Goal: Transaction & Acquisition: Purchase product/service

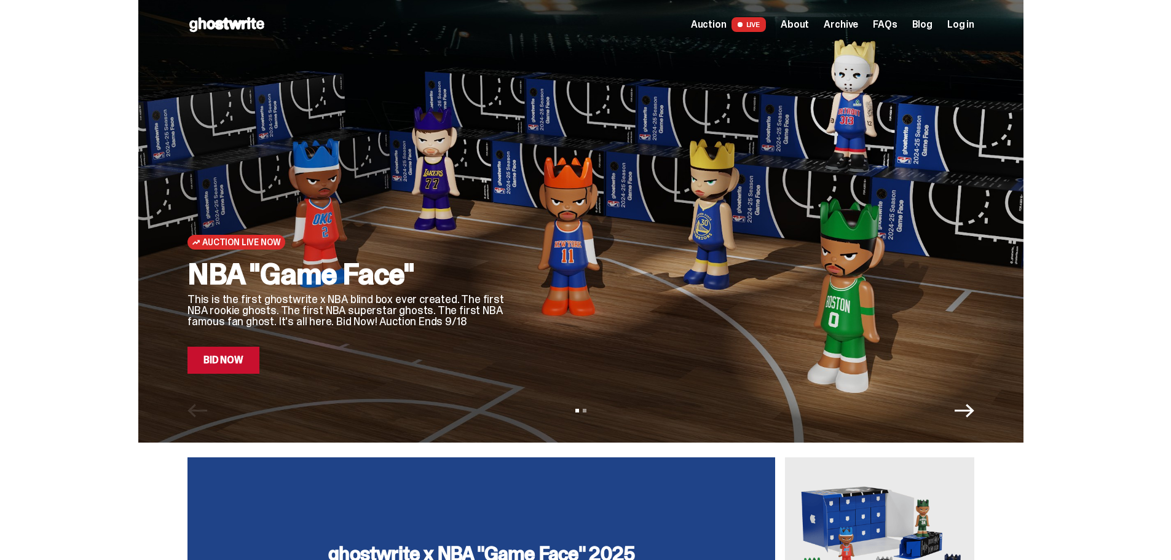
click at [228, 359] on link "Bid Now" at bounding box center [223, 360] width 72 height 27
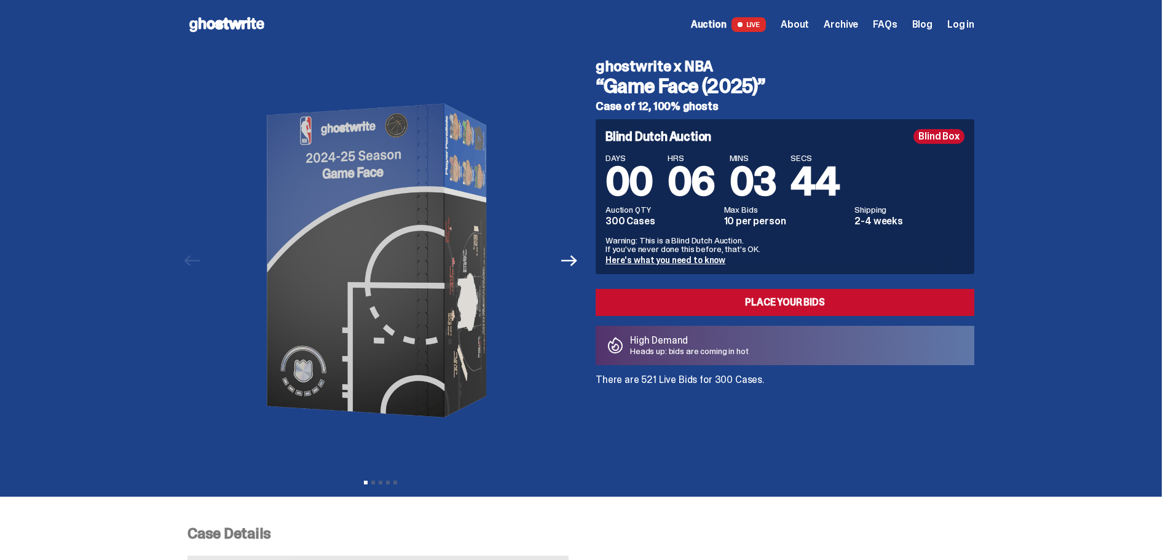
click at [963, 22] on span "Log in" at bounding box center [960, 25] width 27 height 10
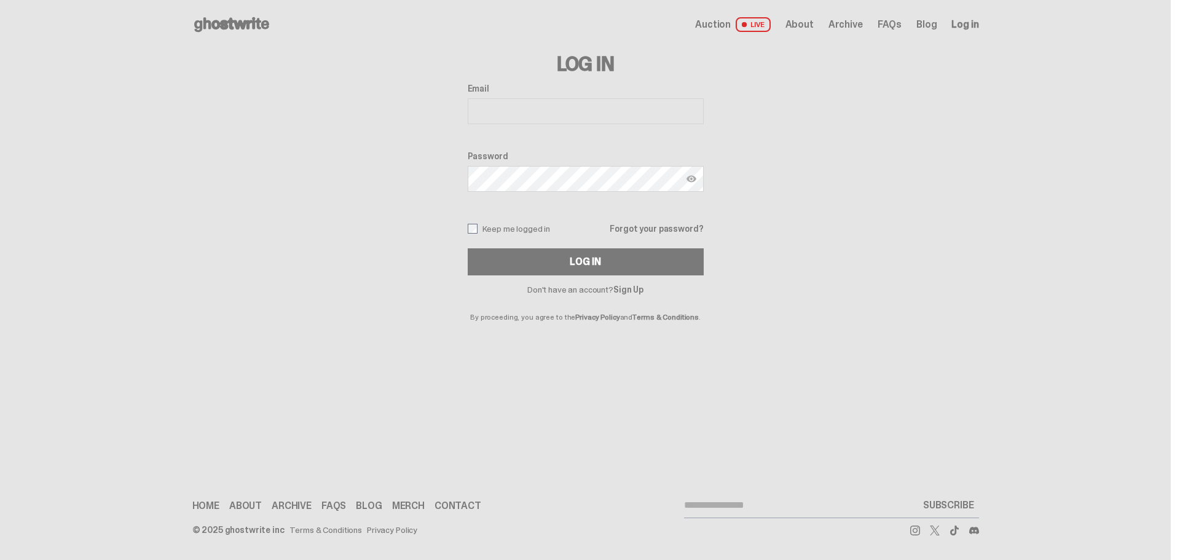
click at [508, 102] on input "Email" at bounding box center [586, 111] width 236 height 26
type input "**********"
click at [468, 248] on button "Log In" at bounding box center [586, 261] width 236 height 27
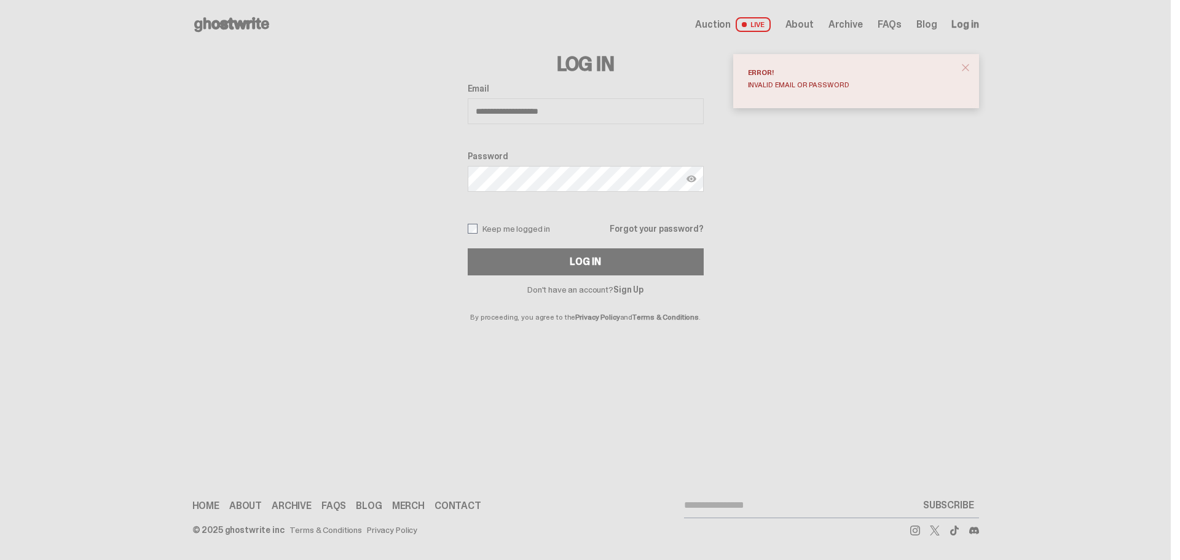
click at [623, 288] on link "Sign Up" at bounding box center [628, 289] width 30 height 11
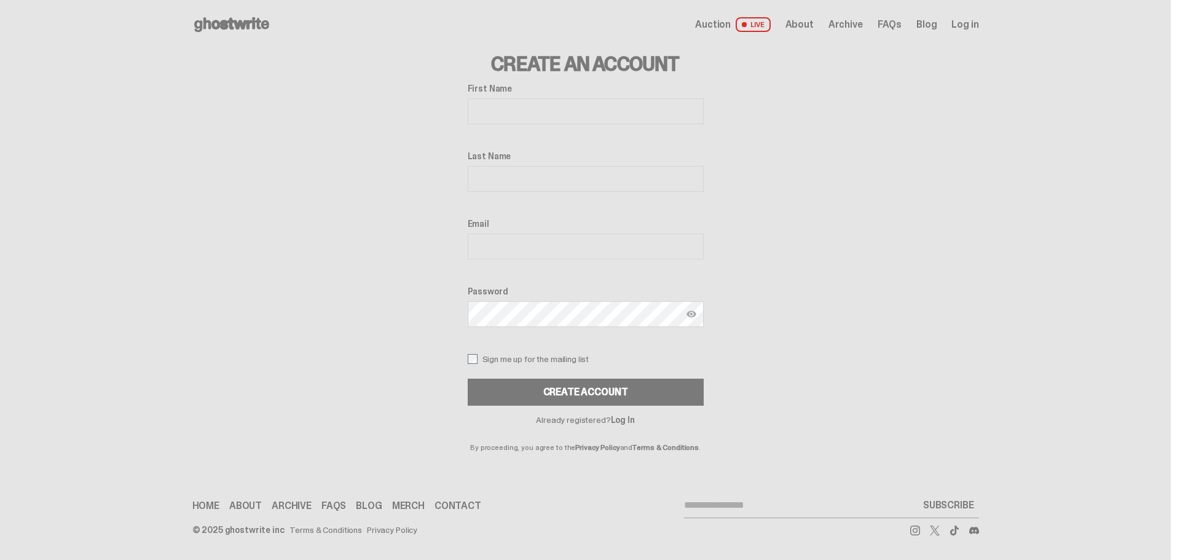
click at [500, 89] on label "First Name" at bounding box center [586, 89] width 236 height 10
click at [500, 98] on input "First Name" at bounding box center [586, 111] width 236 height 26
click at [493, 106] on input "First Name" at bounding box center [586, 111] width 236 height 26
click at [628, 419] on link "Log In" at bounding box center [623, 419] width 24 height 11
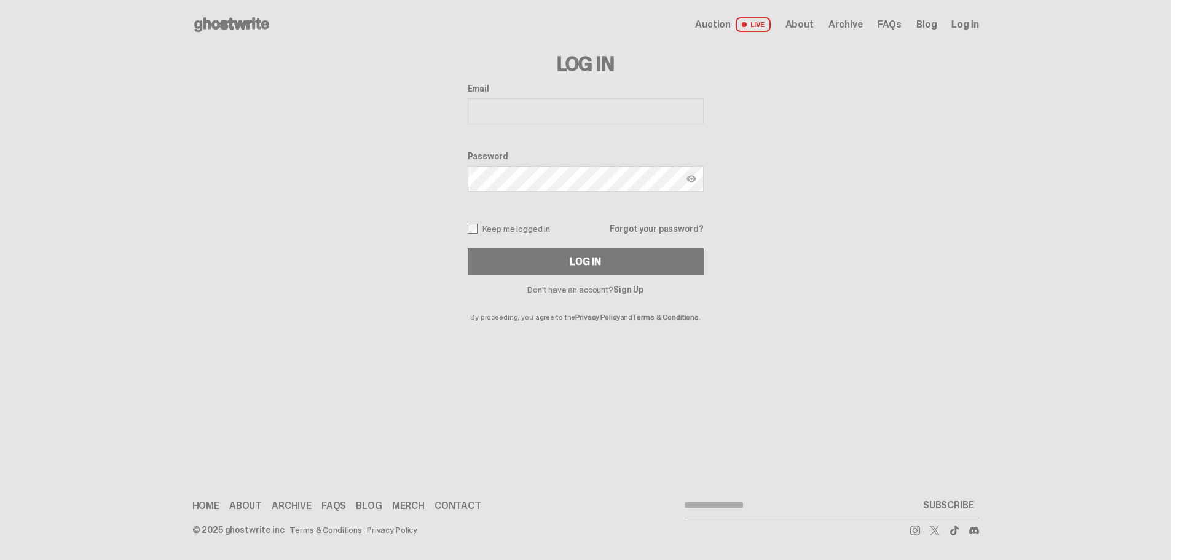
click at [514, 82] on div "Log In Email Password Keep me logged in Forgot your password? Log In Don't have…" at bounding box center [586, 185] width 236 height 272
click at [506, 98] on input "Email" at bounding box center [586, 111] width 236 height 26
type input "**********"
click at [468, 248] on button "Log In" at bounding box center [586, 261] width 236 height 27
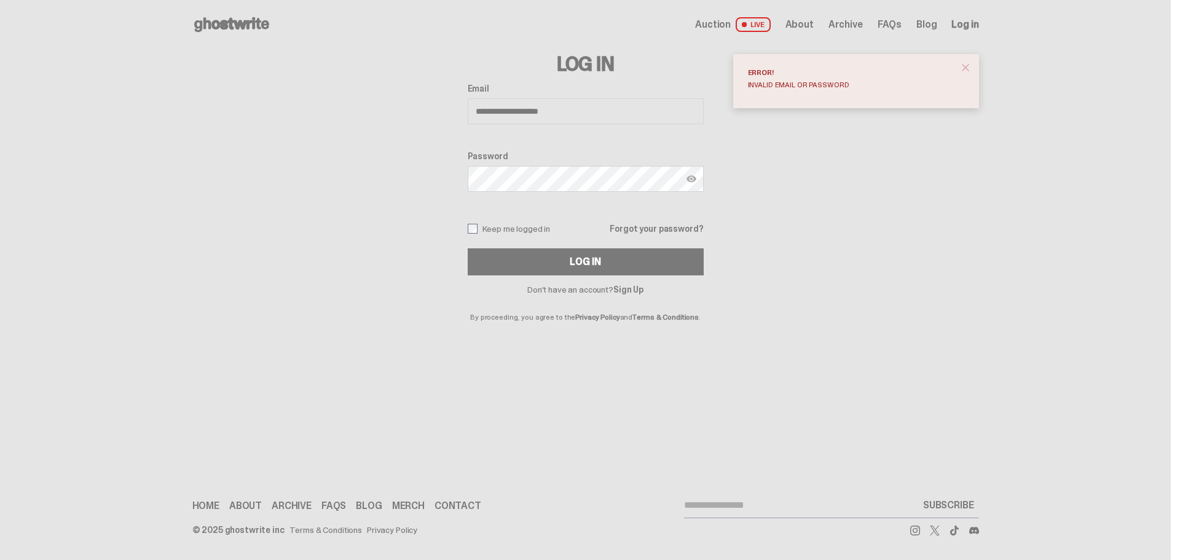
click at [652, 222] on div "**********" at bounding box center [586, 180] width 236 height 192
click at [653, 226] on link "Forgot your password?" at bounding box center [656, 228] width 93 height 9
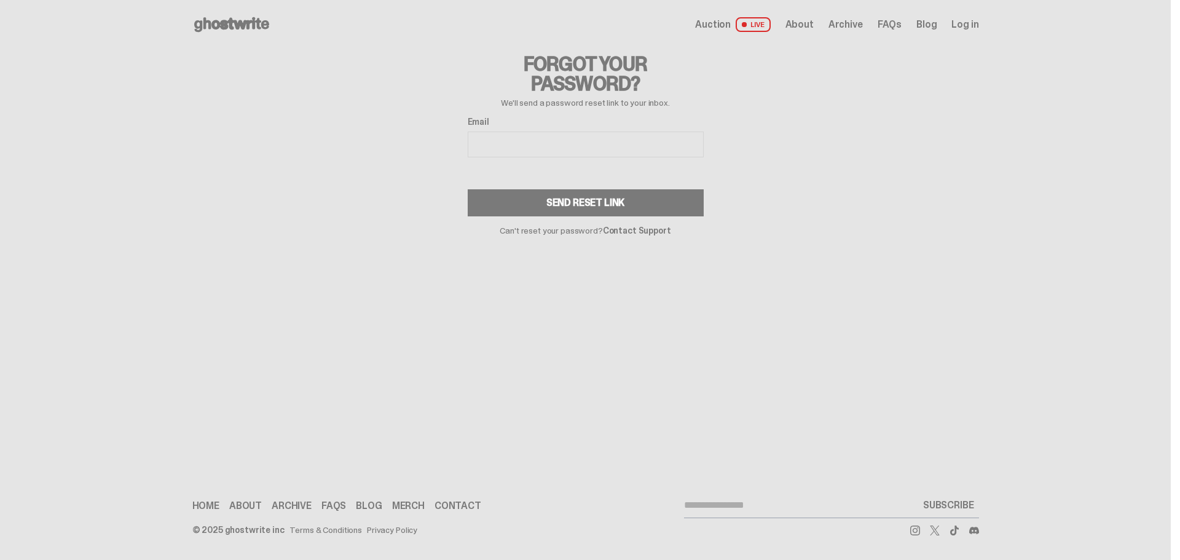
click at [471, 133] on input "Email" at bounding box center [586, 145] width 236 height 26
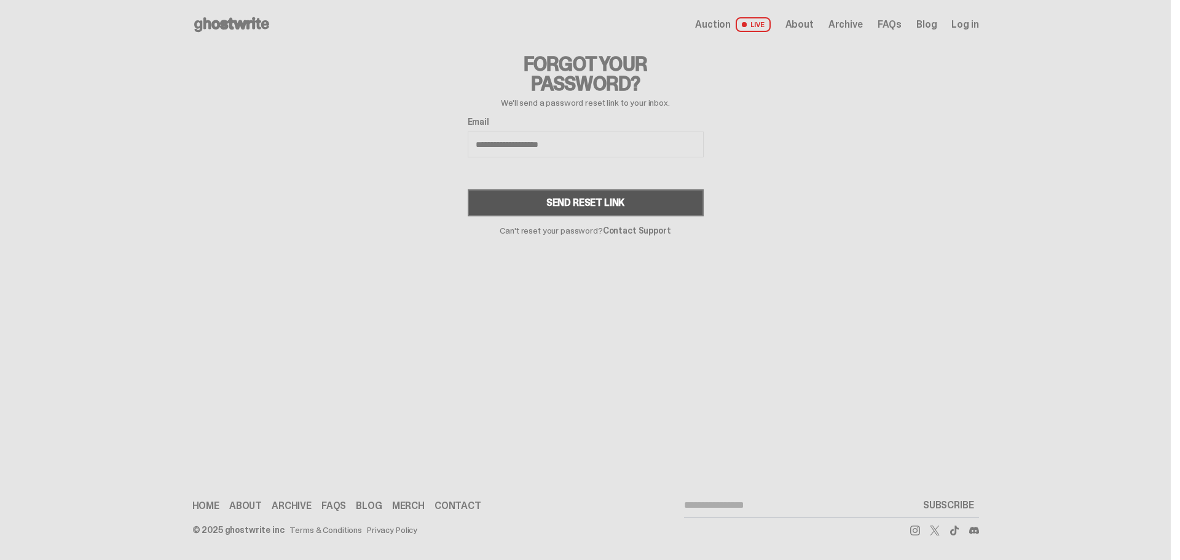
type input "**********"
click at [529, 205] on button "Send Reset Link" at bounding box center [586, 202] width 236 height 27
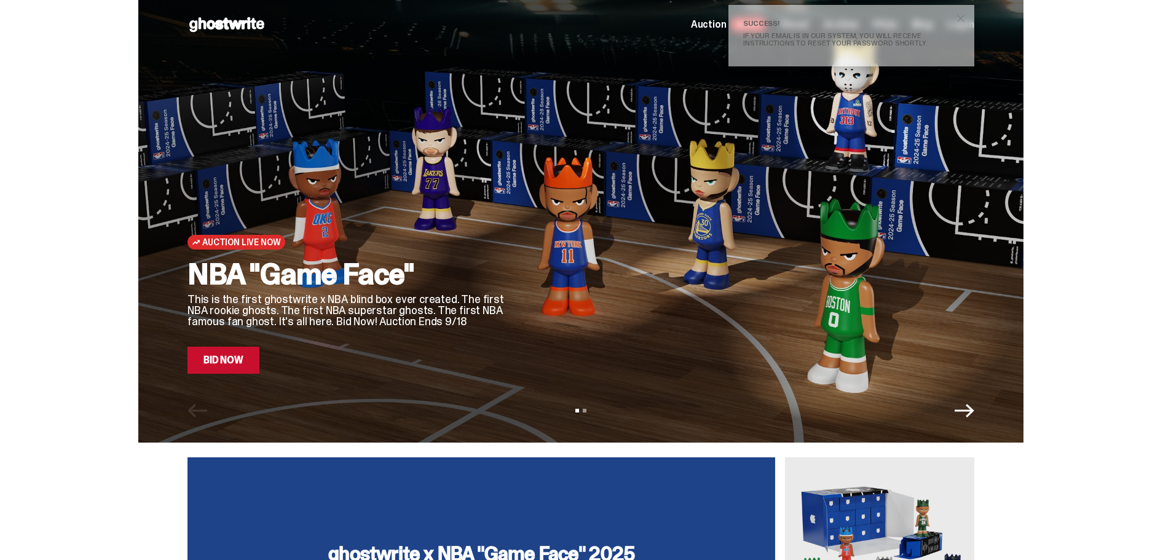
click at [559, 227] on div at bounding box center [751, 206] width 448 height 336
click at [224, 376] on div "Auction Live Now NBA "Game Face" This is the first ghostwrite x NBA blind box e…" at bounding box center [580, 221] width 885 height 443
click at [228, 368] on link "Bid Now" at bounding box center [223, 360] width 72 height 27
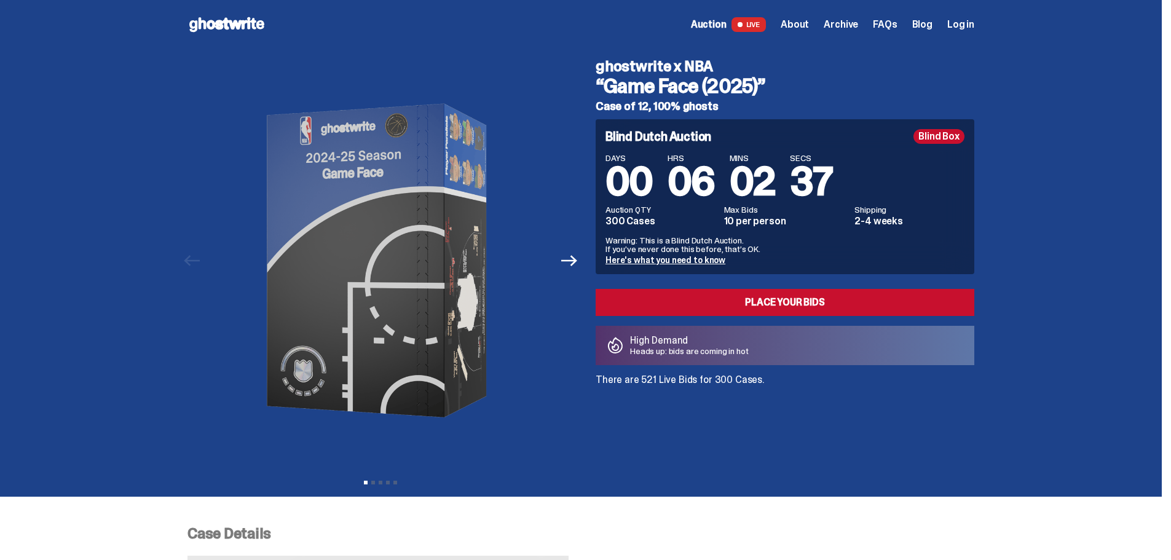
click at [967, 20] on span "Log in" at bounding box center [960, 25] width 27 height 10
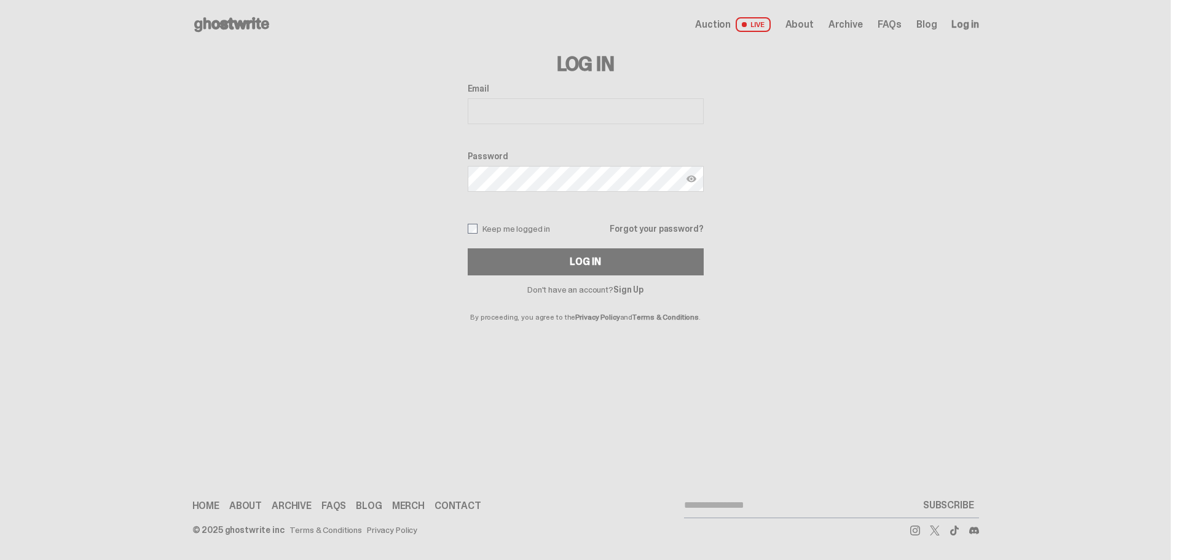
click at [514, 114] on input "Email" at bounding box center [586, 111] width 236 height 26
type input "**********"
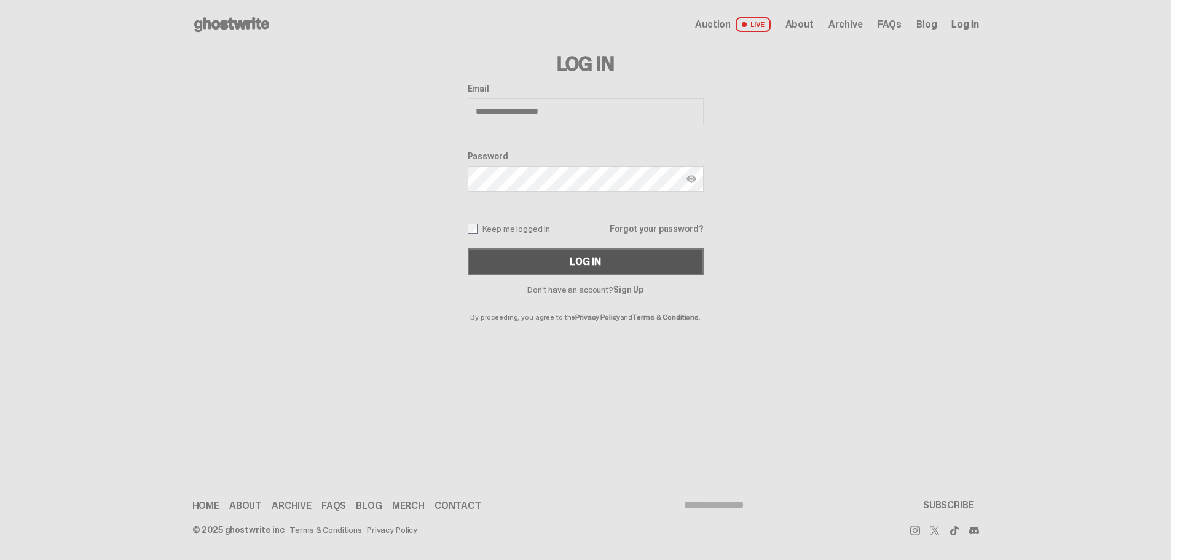
click at [609, 273] on button "Log In" at bounding box center [586, 261] width 236 height 27
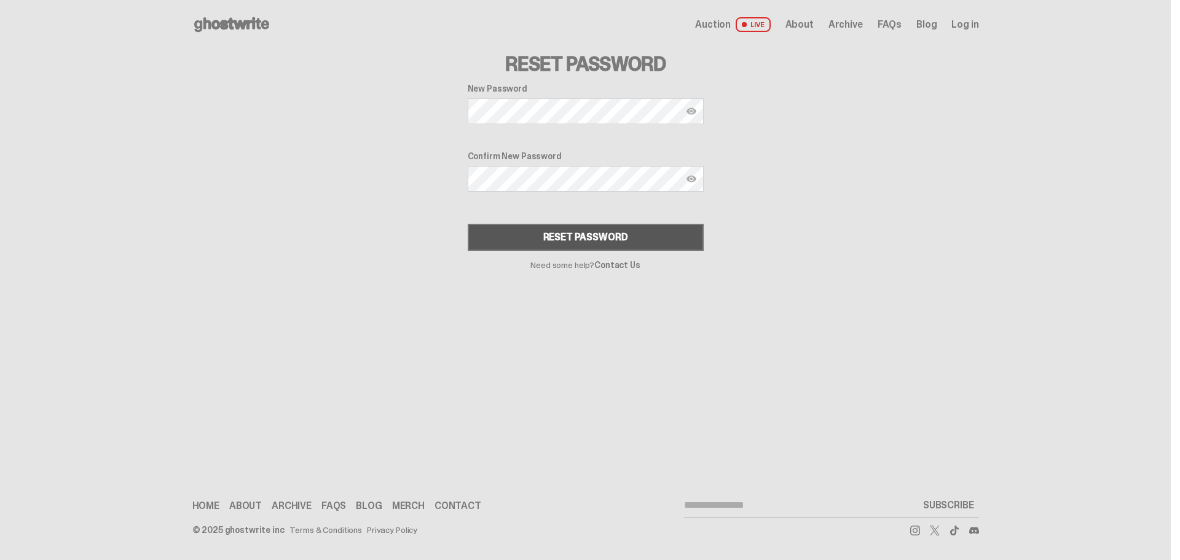
click at [552, 239] on div "Reset Password" at bounding box center [585, 237] width 85 height 10
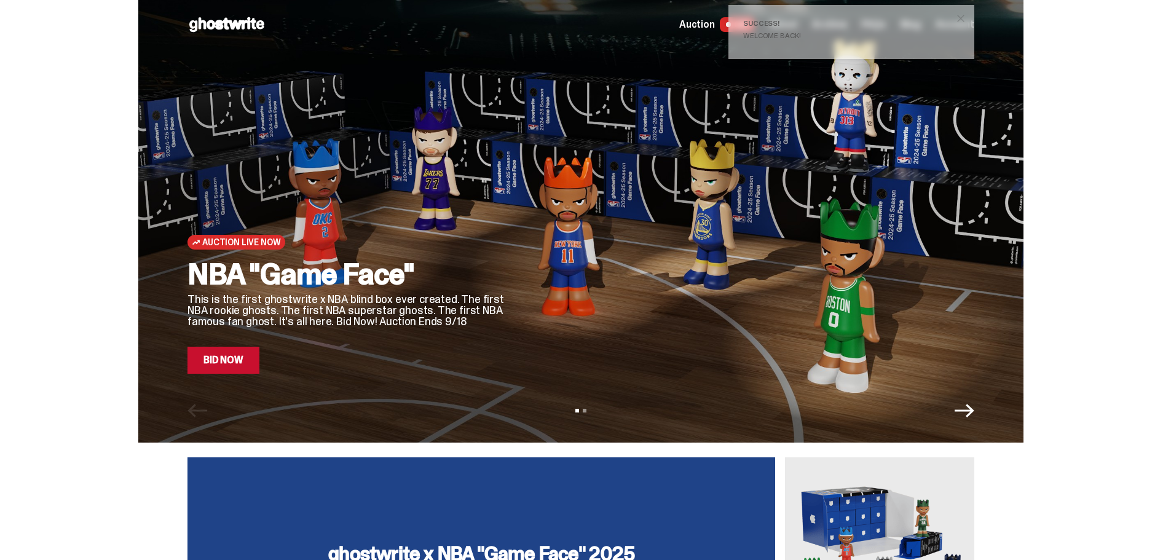
click at [201, 365] on link "Bid Now" at bounding box center [223, 360] width 72 height 27
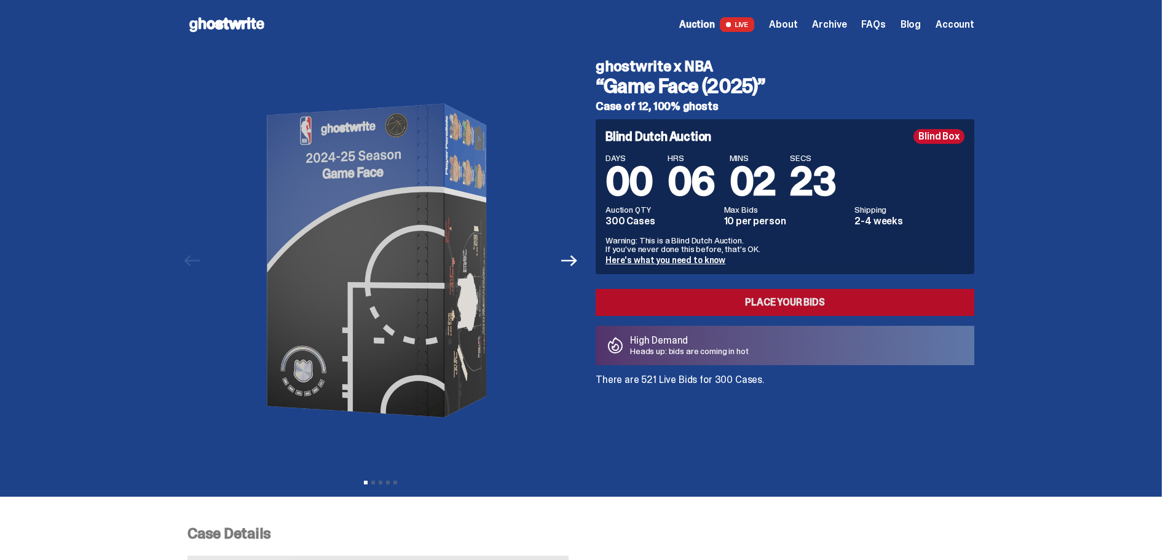
click at [697, 304] on link "Place your Bids" at bounding box center [785, 302] width 379 height 27
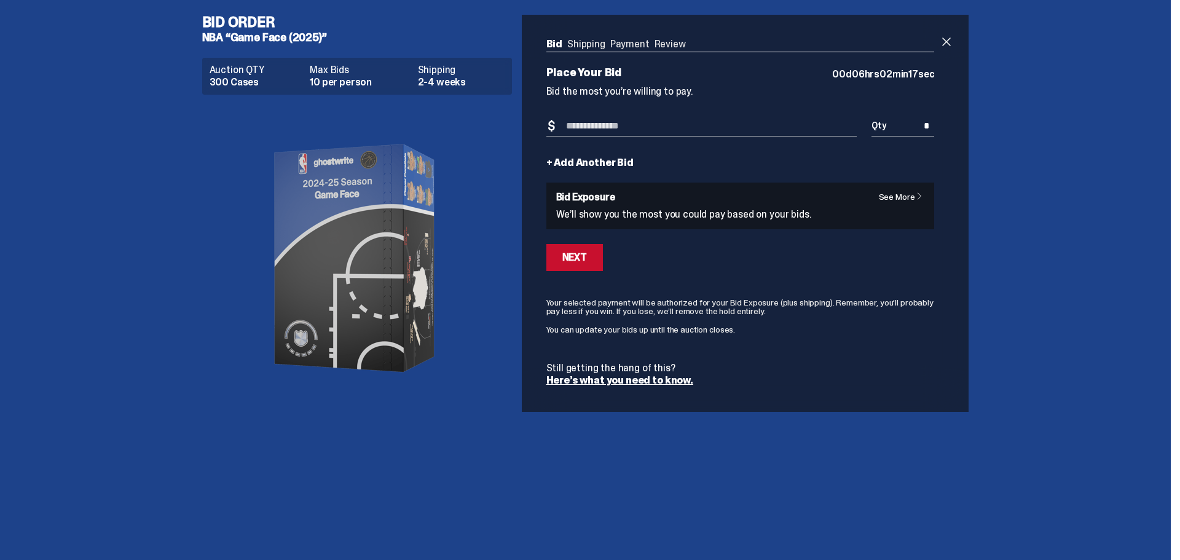
click at [869, 196] on h6 "Bid Exposure" at bounding box center [740, 197] width 369 height 10
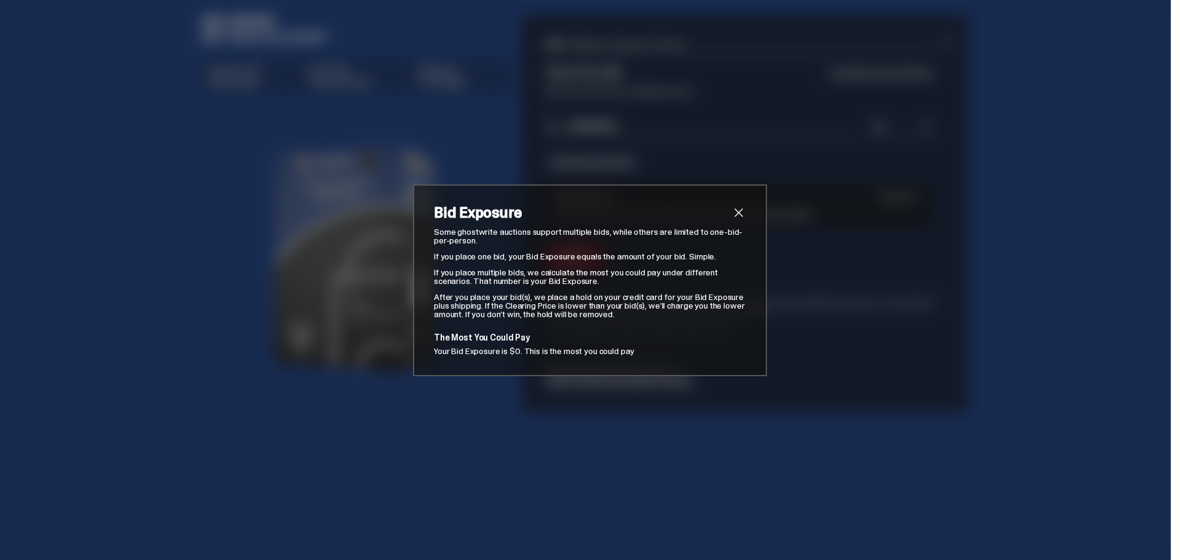
click at [732, 216] on span "close" at bounding box center [739, 212] width 15 height 15
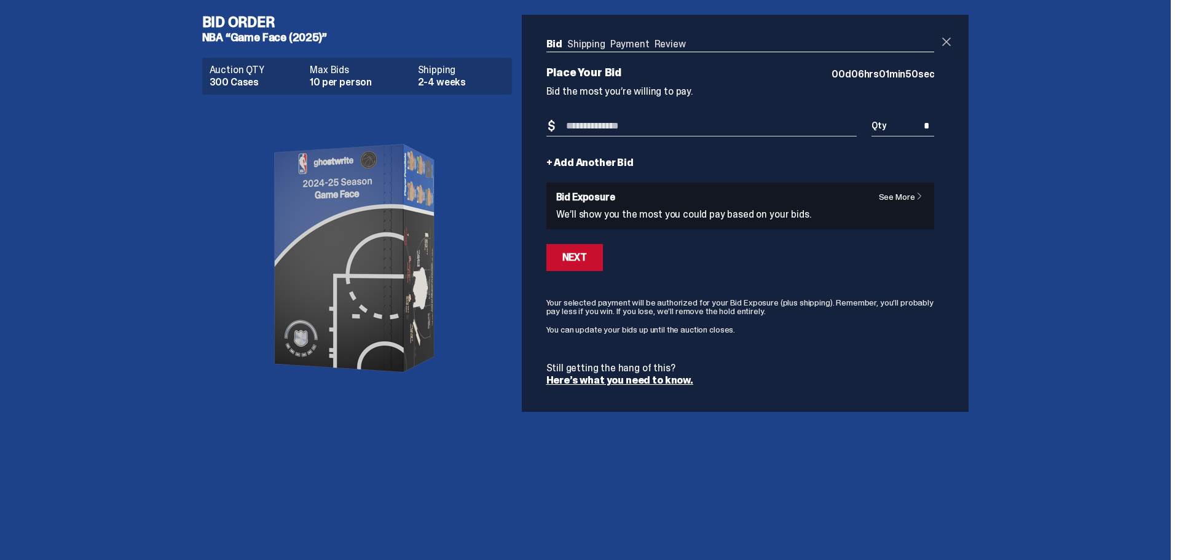
click at [946, 45] on span at bounding box center [946, 41] width 15 height 15
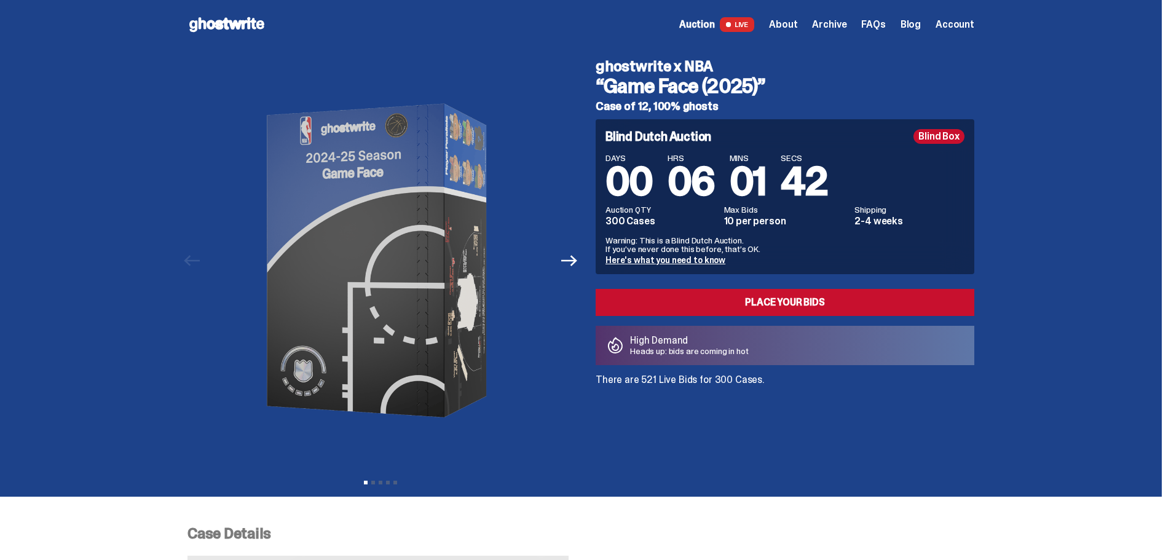
click at [700, 28] on span "Auction" at bounding box center [697, 25] width 36 height 10
click at [227, 17] on icon at bounding box center [226, 25] width 79 height 20
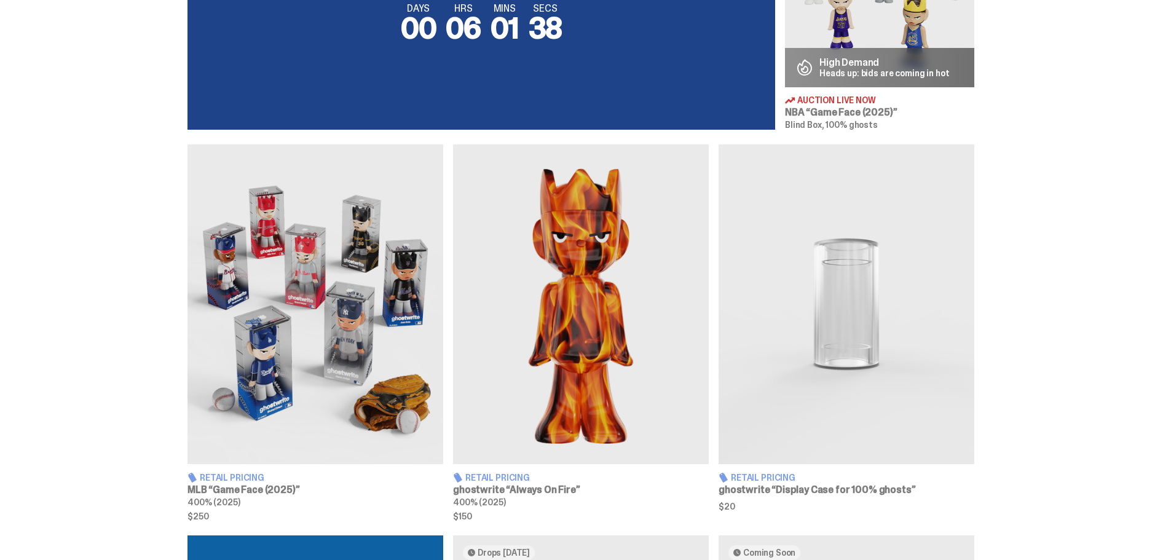
scroll to position [676, 0]
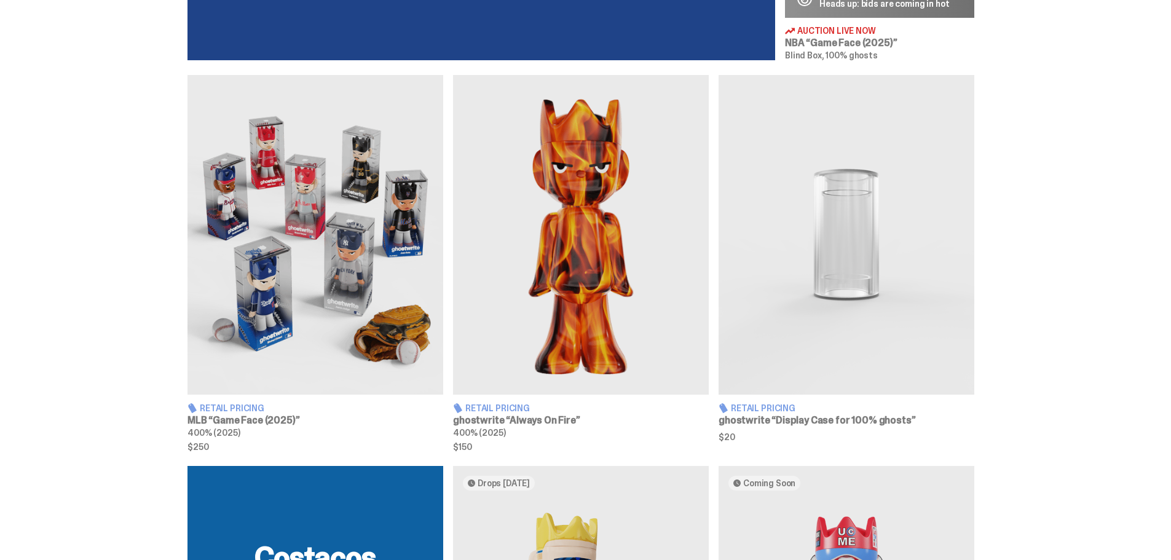
click at [322, 272] on img at bounding box center [315, 235] width 256 height 320
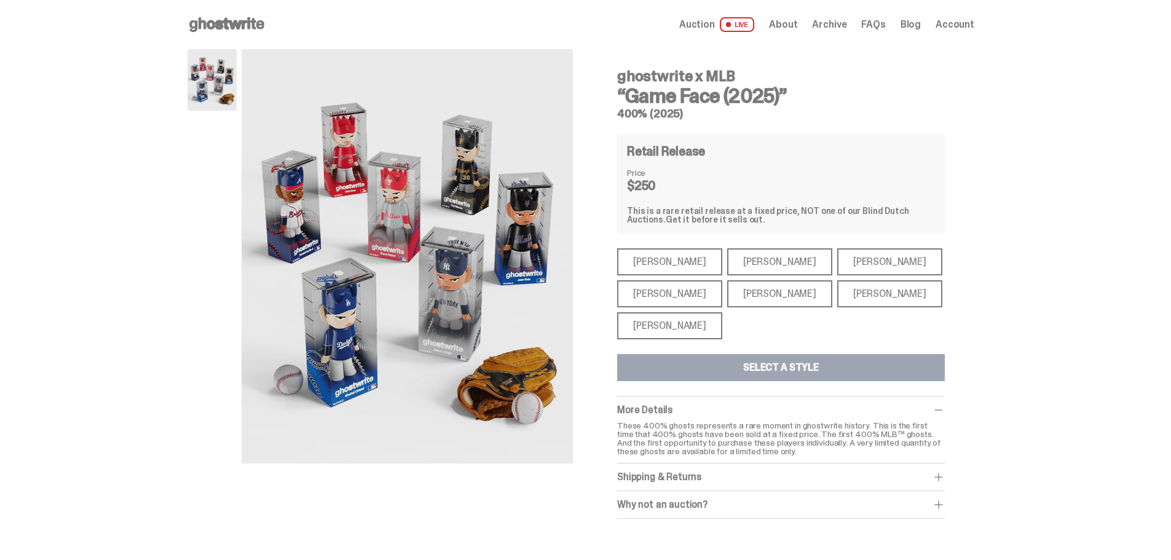
click at [675, 331] on div "Shohei Ohtani" at bounding box center [669, 325] width 105 height 27
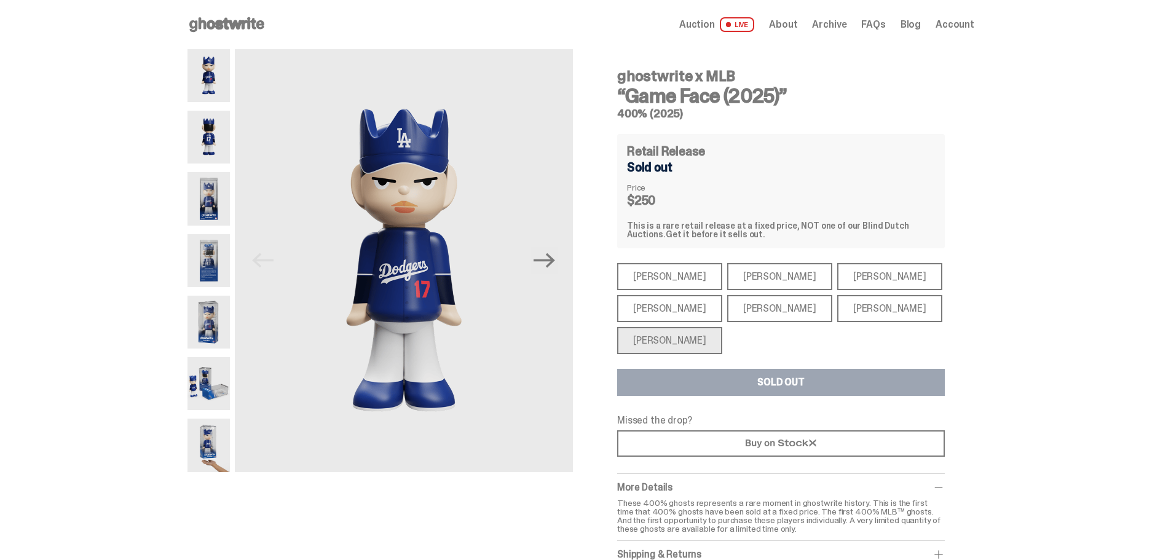
click at [660, 304] on div "Aaron Judge" at bounding box center [669, 308] width 105 height 27
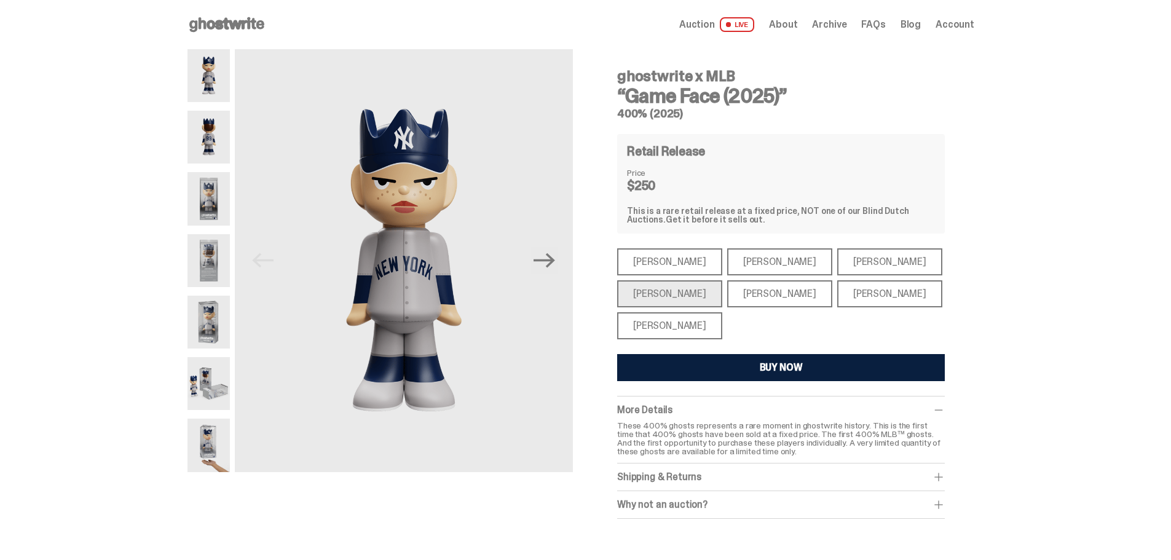
click at [749, 294] on div "Bryce Harper" at bounding box center [779, 293] width 105 height 27
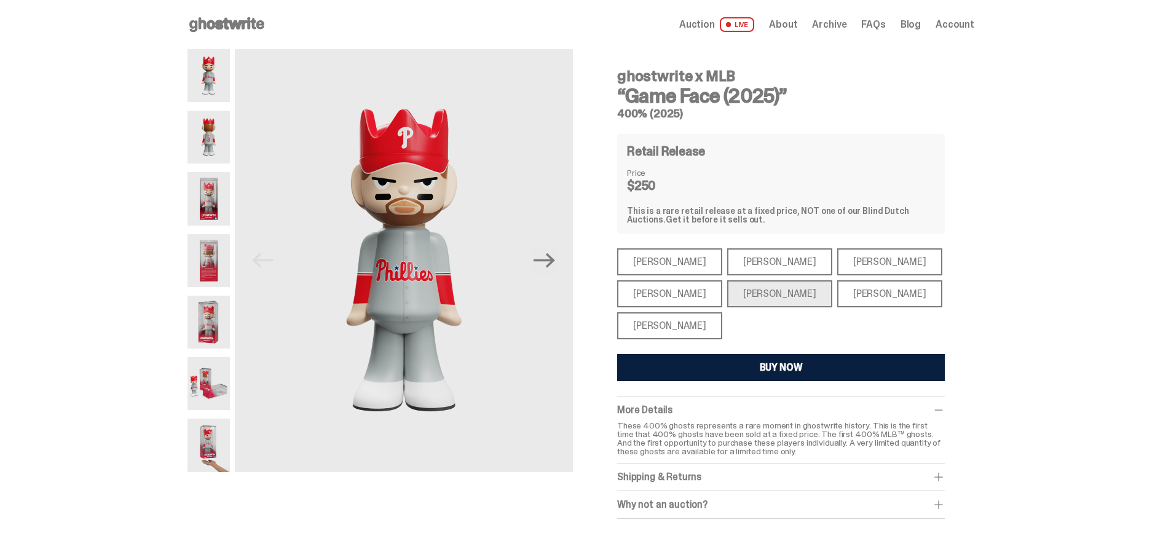
click at [848, 298] on div "Juan Soto" at bounding box center [889, 293] width 105 height 27
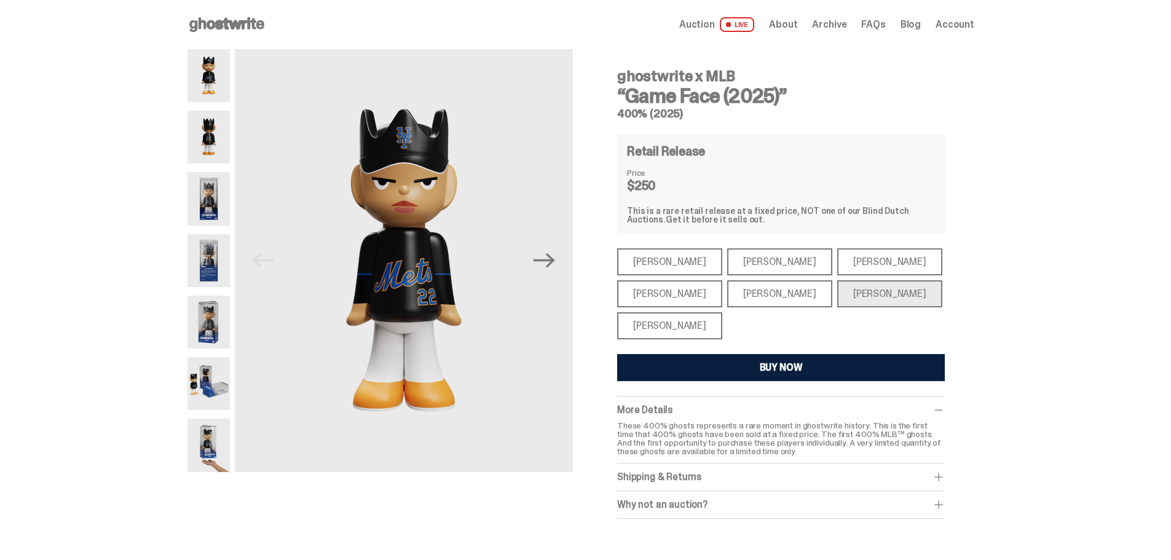
click at [839, 263] on div "Ronald Acuña Jr." at bounding box center [889, 261] width 105 height 27
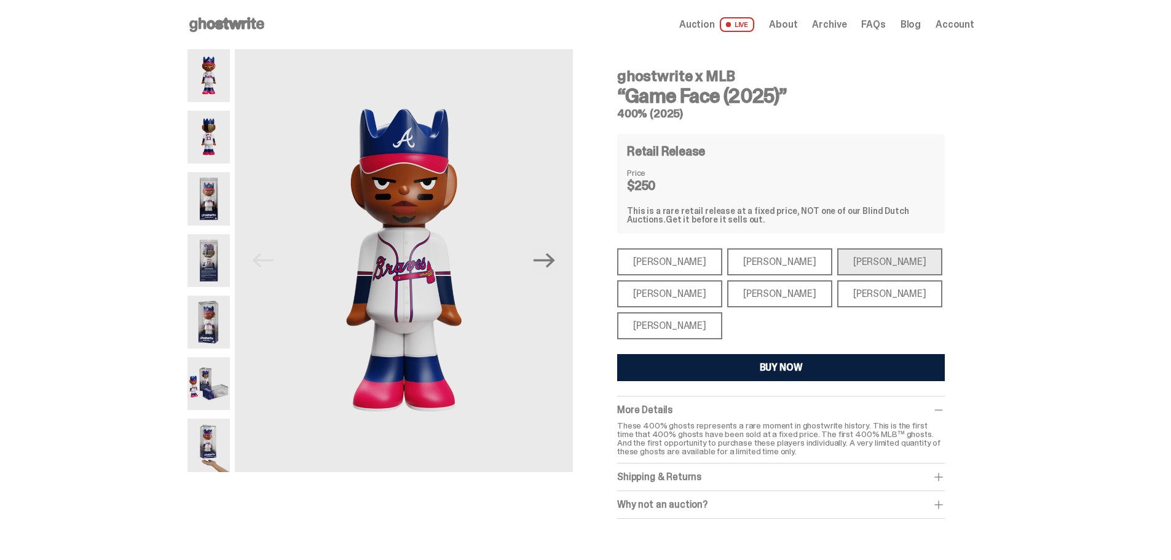
click at [732, 260] on div "Paul Skenes" at bounding box center [779, 261] width 105 height 27
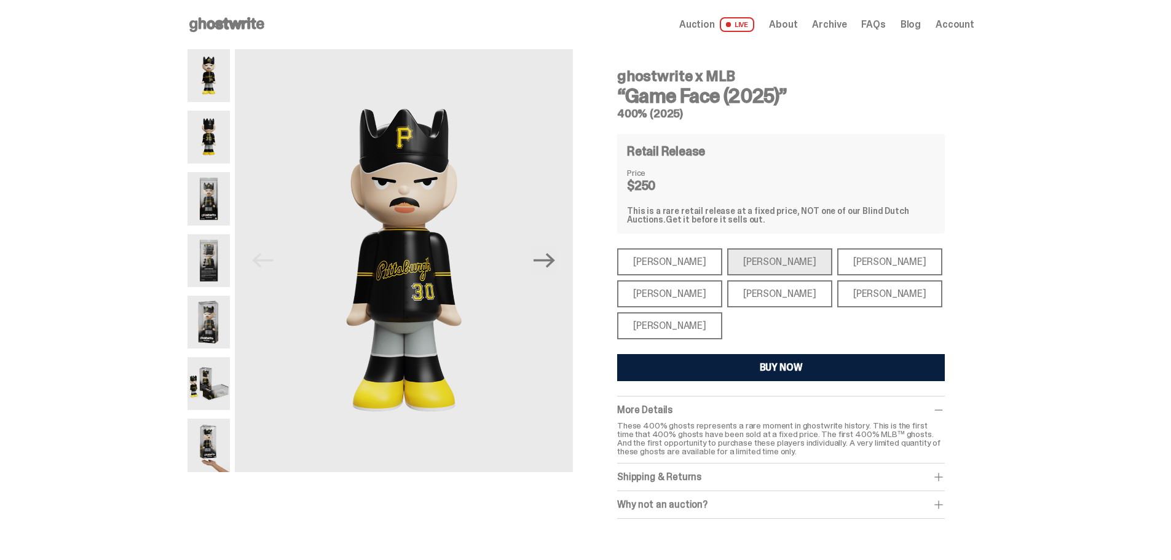
click at [649, 256] on div "Mike Trout" at bounding box center [669, 261] width 105 height 27
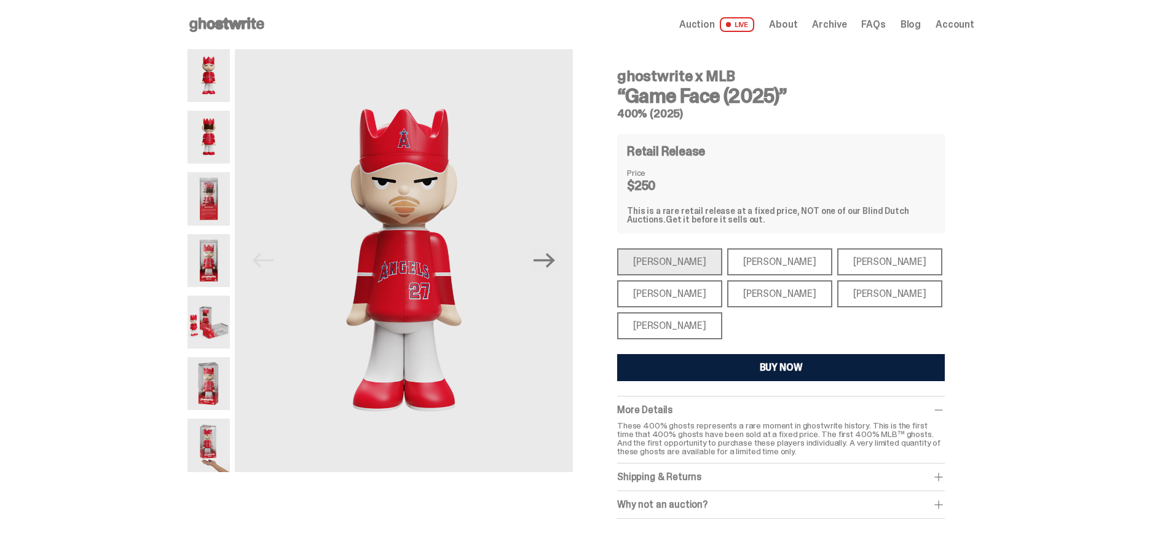
click at [640, 328] on div "Shohei Ohtani" at bounding box center [669, 325] width 105 height 27
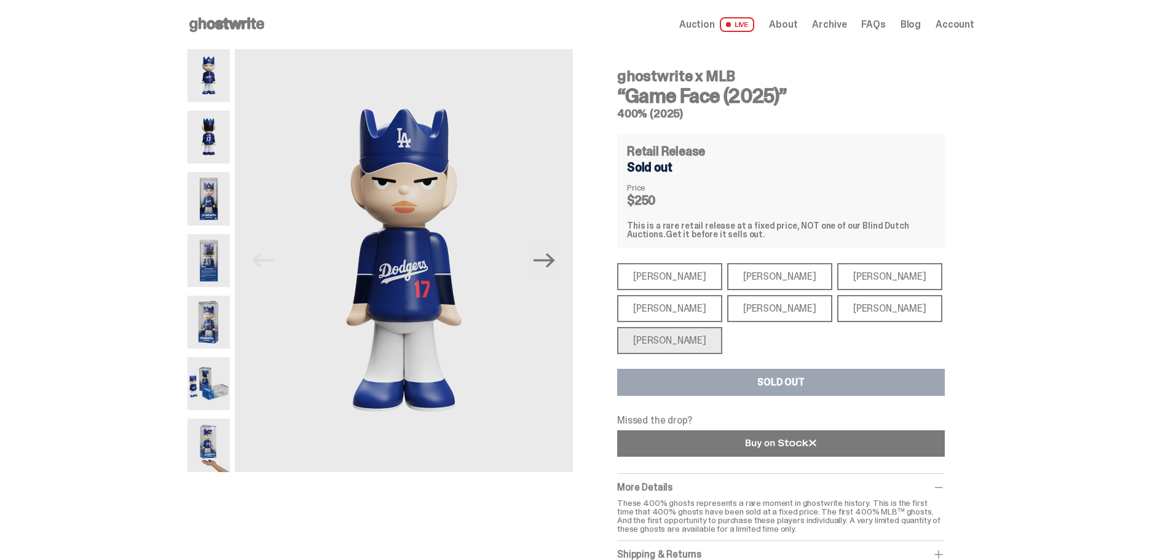
drag, startPoint x: 722, startPoint y: 454, endPoint x: 715, endPoint y: 450, distance: 7.7
click at [715, 446] on link at bounding box center [781, 443] width 328 height 26
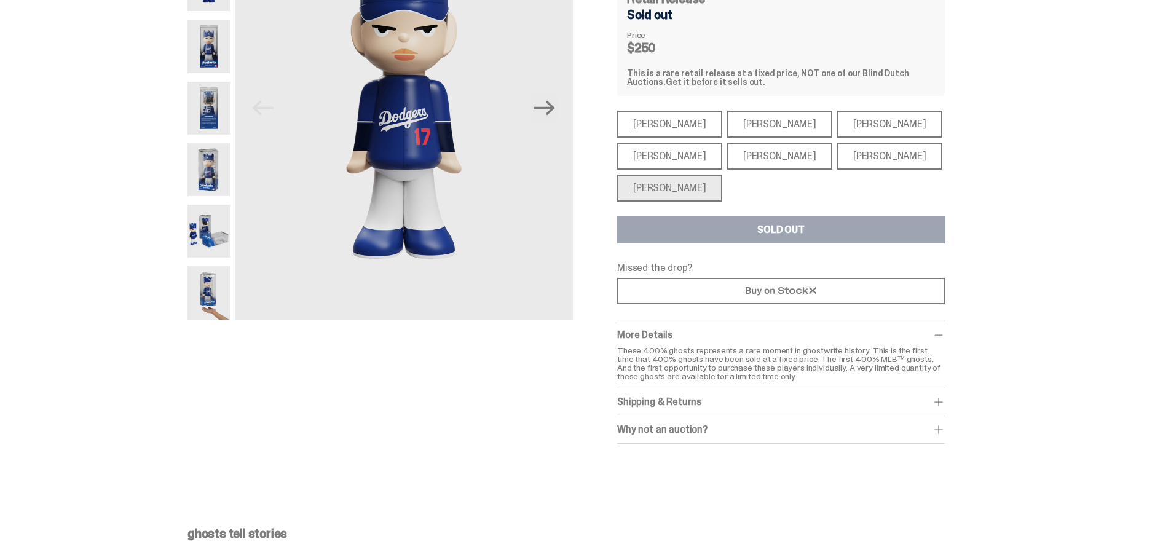
scroll to position [246, 0]
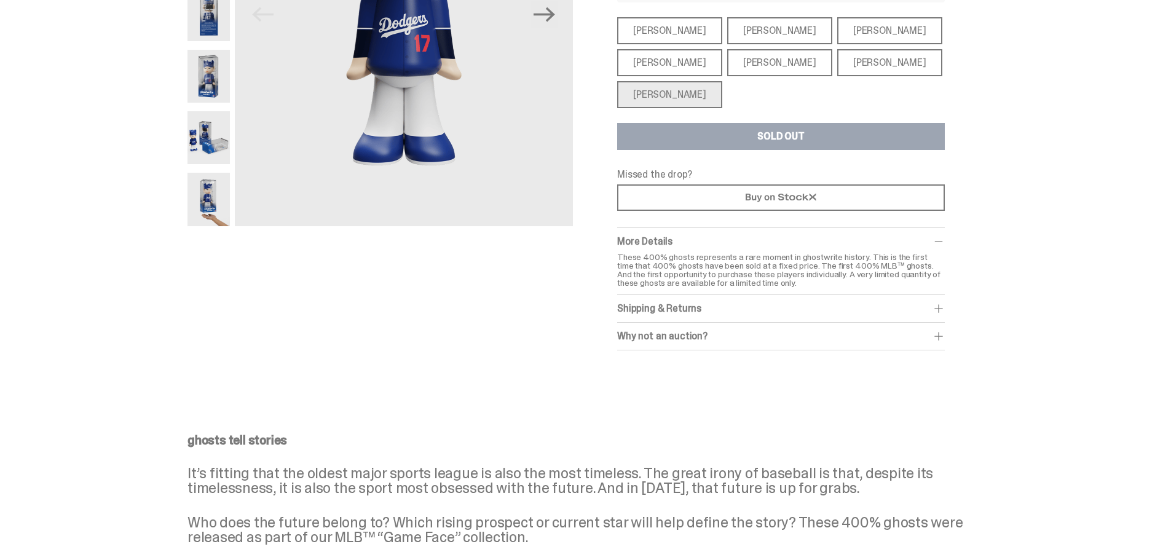
drag, startPoint x: 640, startPoint y: 275, endPoint x: 618, endPoint y: 280, distance: 22.7
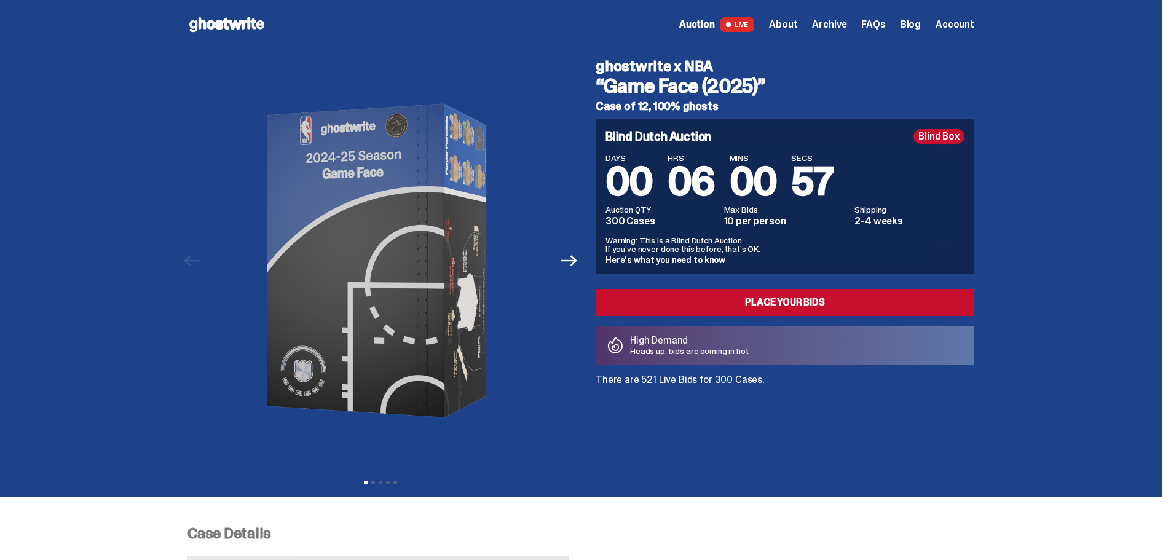
click at [212, 6] on div "Open main menu Home Auction LIVE About Archive FAQs Blog Account" at bounding box center [580, 24] width 787 height 49
click at [214, 13] on div "Open main menu Home Auction LIVE About Archive FAQs Blog Account" at bounding box center [580, 24] width 787 height 49
click at [213, 29] on icon at bounding box center [226, 25] width 79 height 20
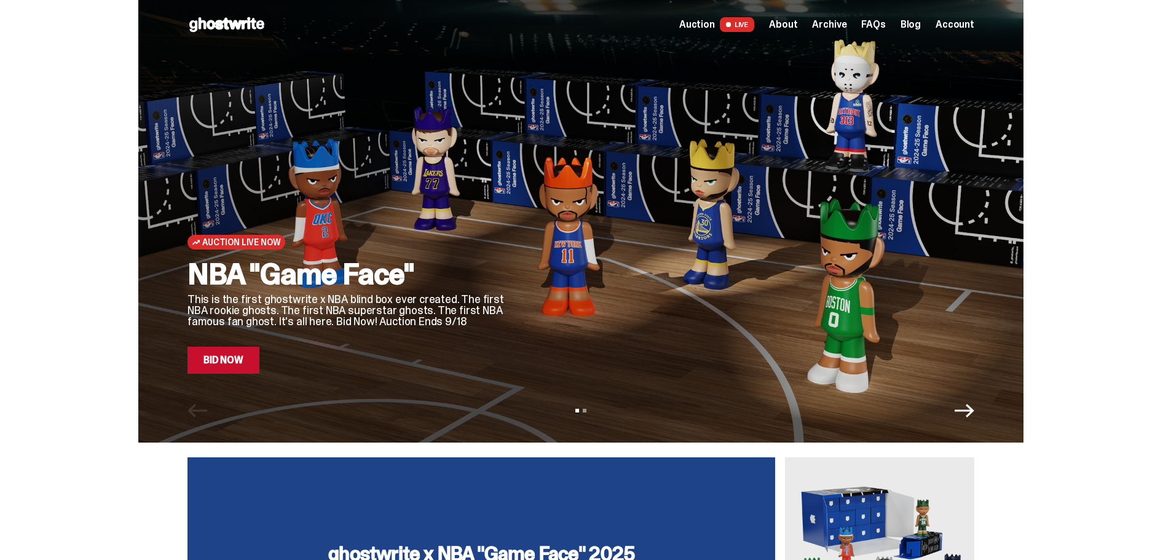
click at [235, 365] on link "Bid Now" at bounding box center [223, 360] width 72 height 27
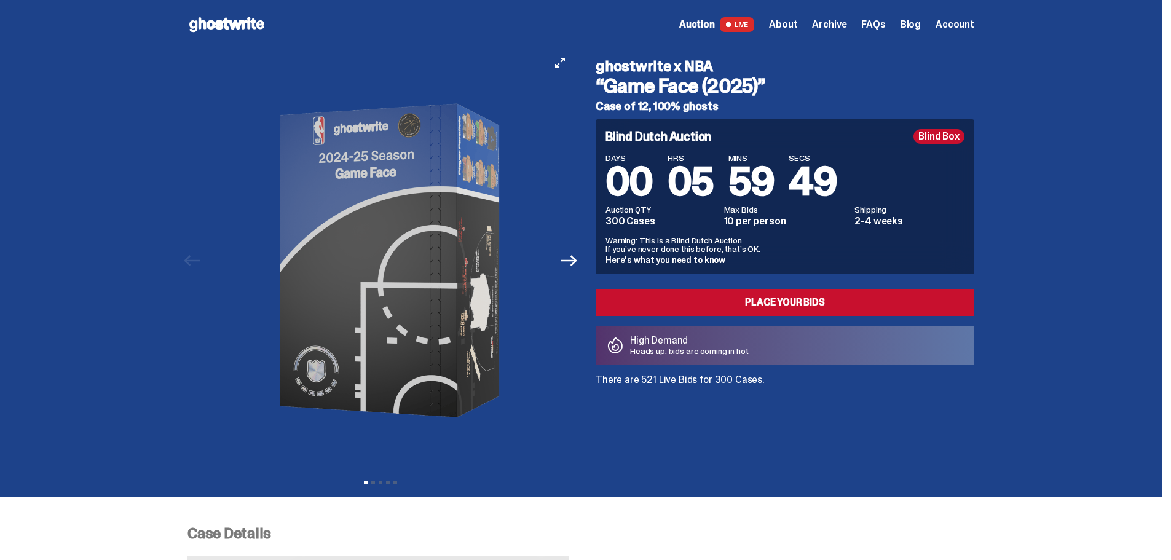
click at [270, 381] on img at bounding box center [393, 260] width 338 height 423
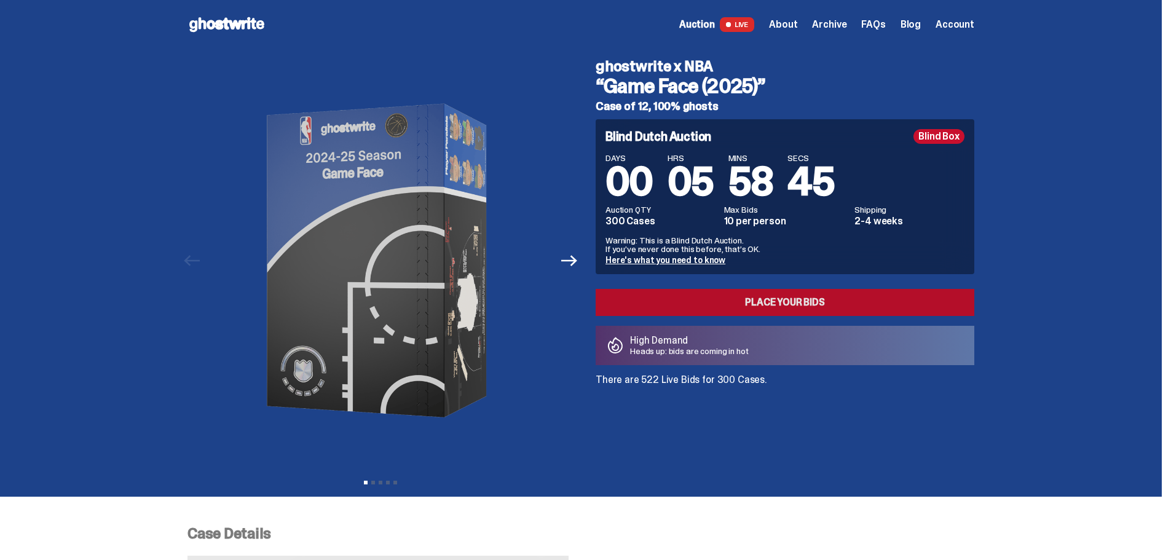
click at [732, 307] on link "Place your Bids" at bounding box center [785, 302] width 379 height 27
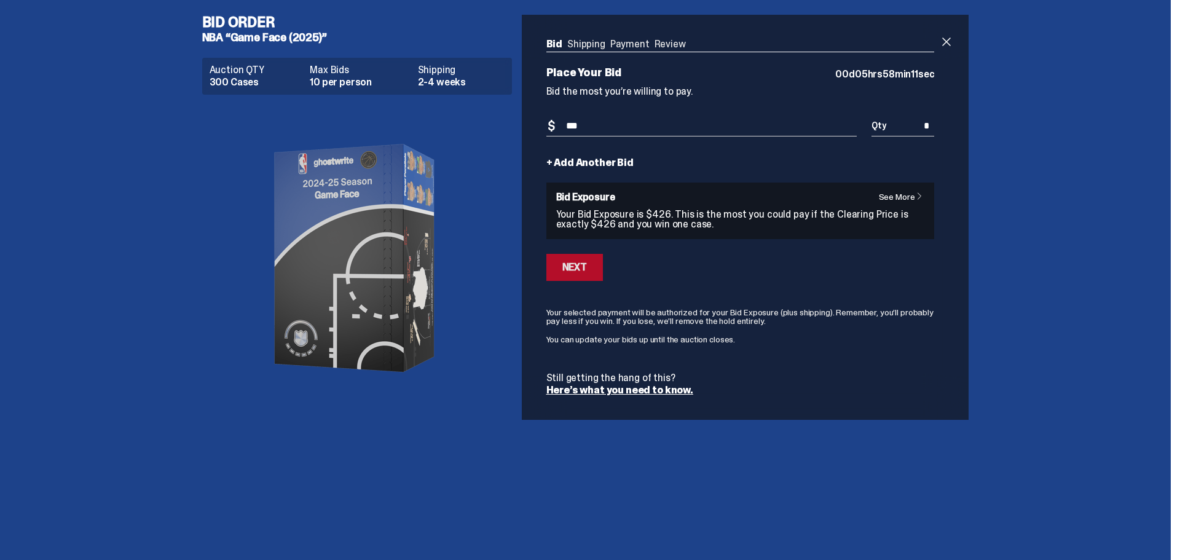
type input "***"
click at [583, 277] on button "Next" at bounding box center [574, 267] width 57 height 27
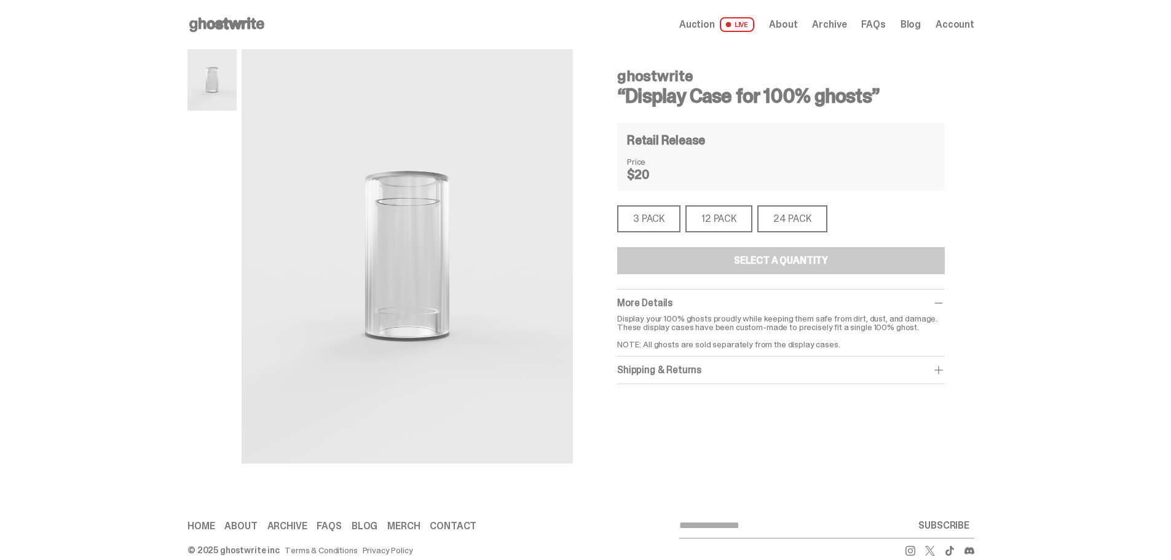
click at [656, 219] on div "3 PACK" at bounding box center [648, 218] width 63 height 27
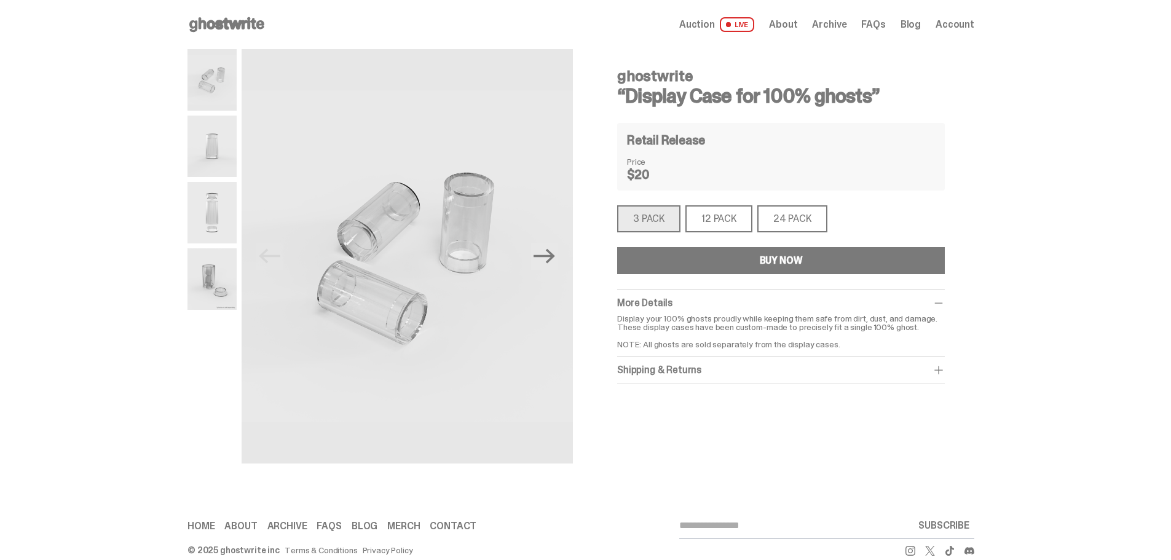
click at [737, 227] on div "12 PACK" at bounding box center [718, 218] width 67 height 27
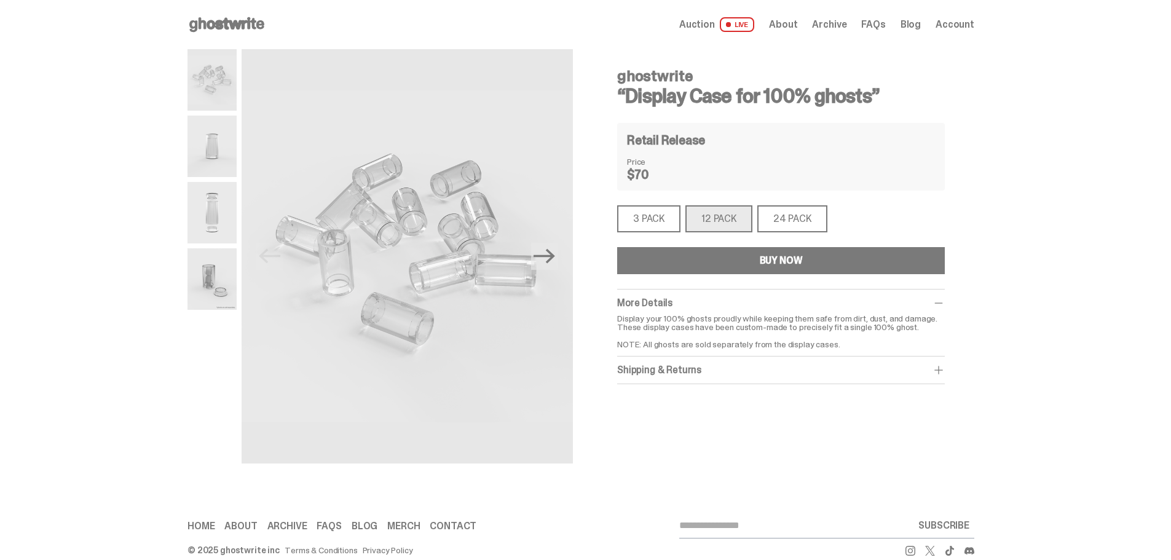
click at [663, 218] on div "3 PACK" at bounding box center [648, 218] width 63 height 27
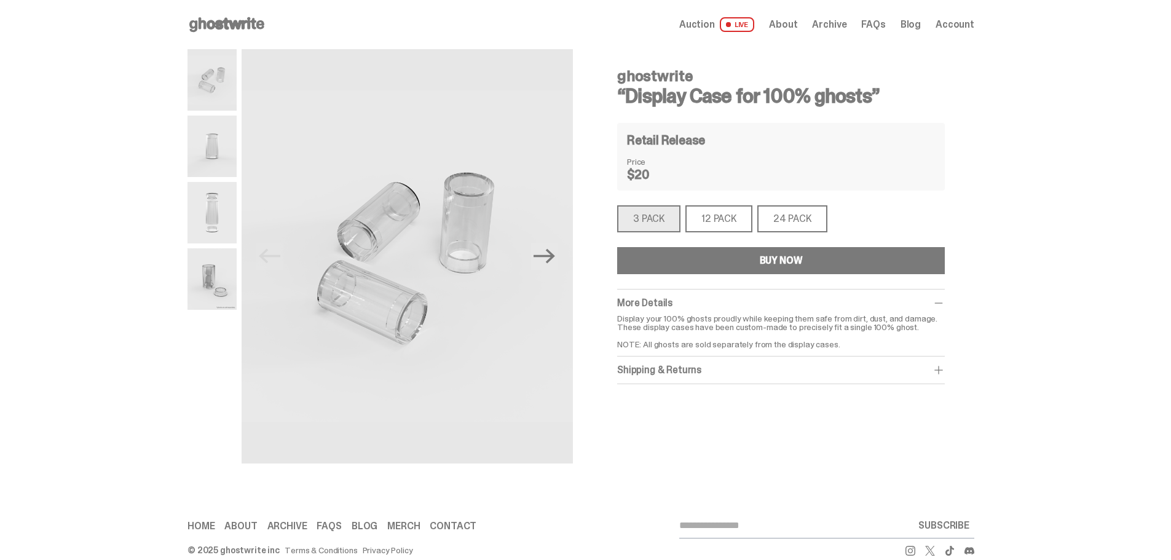
click at [707, 262] on button "BUY NOW" at bounding box center [781, 260] width 328 height 27
click at [719, 211] on div "12 PACK" at bounding box center [718, 218] width 67 height 27
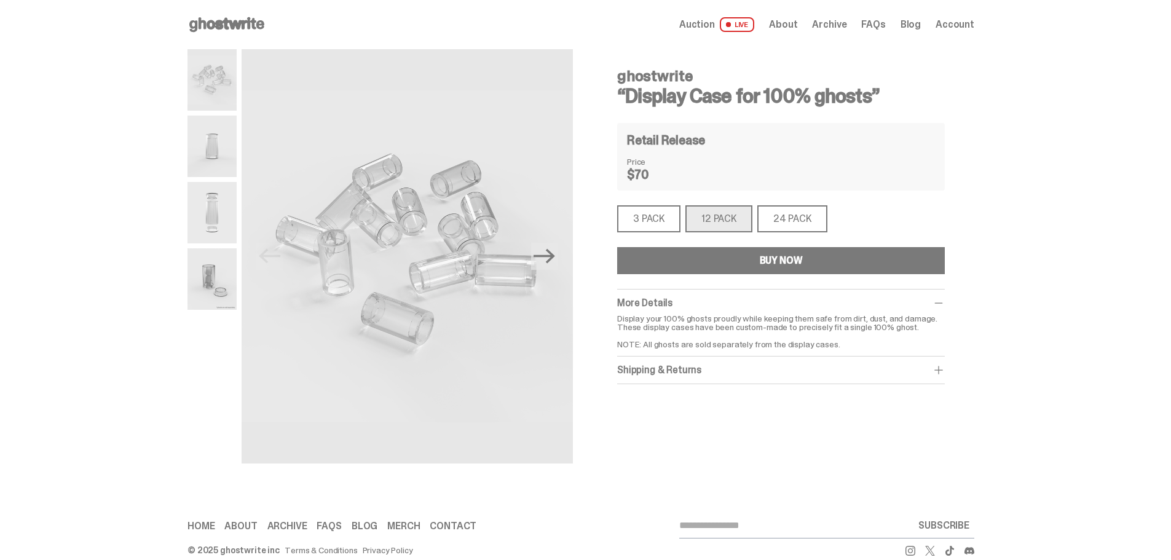
click at [722, 267] on button "BUY NOW" at bounding box center [781, 260] width 328 height 27
click at [794, 215] on div "24 PACK" at bounding box center [792, 218] width 70 height 27
click at [791, 225] on div "24 PACK" at bounding box center [792, 218] width 70 height 27
click at [789, 221] on div "24 PACK" at bounding box center [792, 218] width 70 height 27
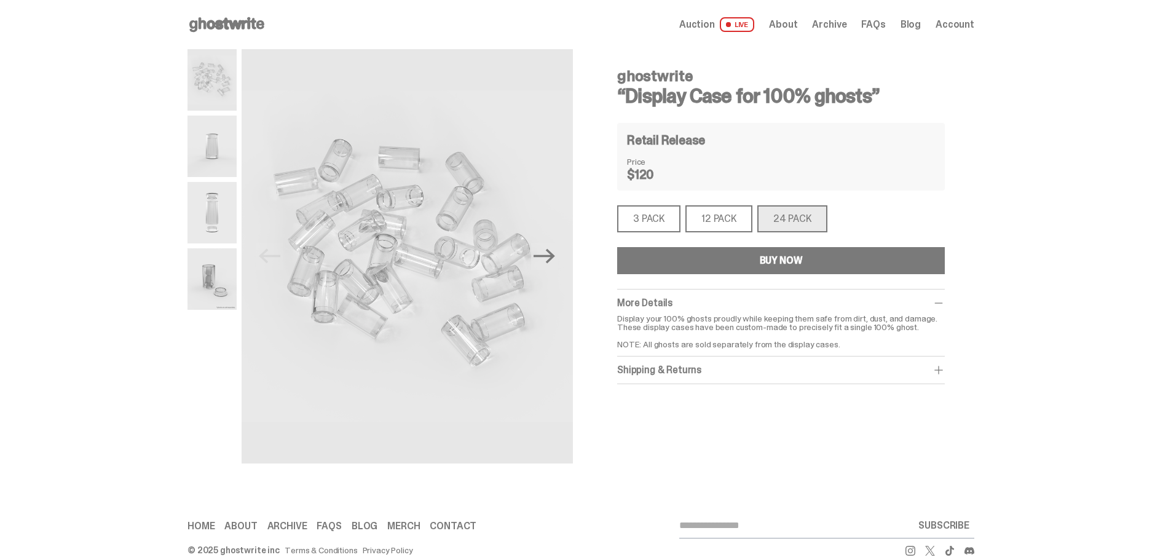
click at [741, 269] on button "BUY NOW" at bounding box center [781, 260] width 328 height 27
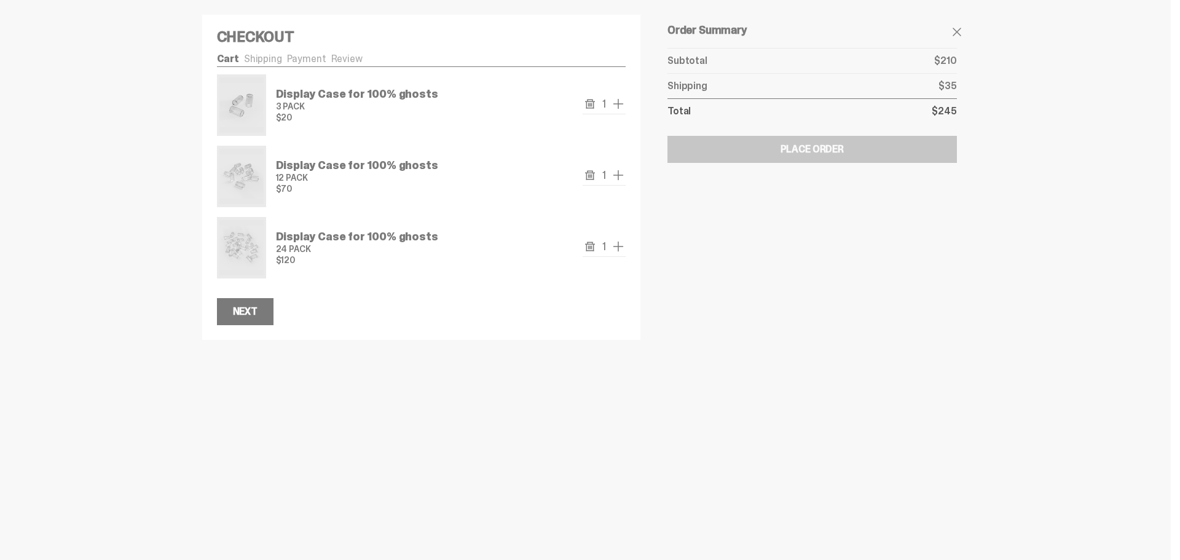
drag, startPoint x: 588, startPoint y: 178, endPoint x: 589, endPoint y: 108, distance: 70.1
click at [587, 111] on div "Display Case for 100% ghosts 3 PACK $20 1 Display Case for 100% ghosts 12 PACK …" at bounding box center [421, 176] width 409 height 204
click at [594, 100] on icon "remove" at bounding box center [590, 104] width 10 height 10
click at [591, 177] on icon "remove" at bounding box center [590, 175] width 10 height 10
